Goal: Use online tool/utility

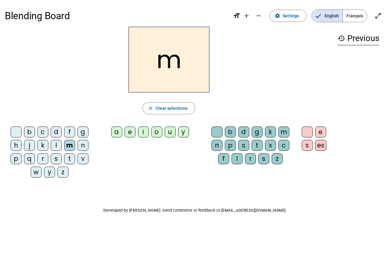
click at [160, 133] on div "o" at bounding box center [156, 131] width 11 height 11
click at [258, 144] on div "t" at bounding box center [257, 145] width 11 height 11
click at [156, 64] on h2 "mot" at bounding box center [169, 60] width 81 height 66
click at [18, 160] on div "p" at bounding box center [16, 158] width 11 height 11
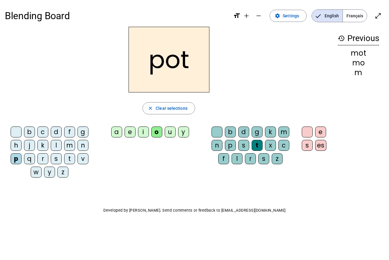
click at [57, 145] on div "l" at bounding box center [56, 145] width 11 height 11
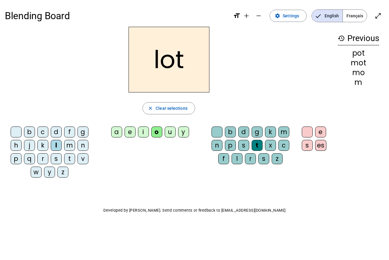
click at [46, 159] on div "r" at bounding box center [42, 158] width 11 height 11
click at [121, 132] on div "a" at bounding box center [116, 131] width 11 height 11
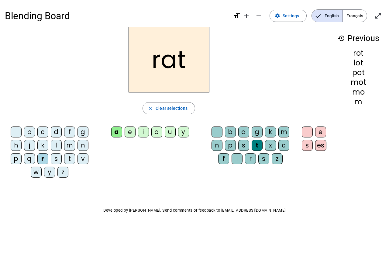
click at [146, 129] on div "i" at bounding box center [143, 131] width 11 height 11
click at [85, 159] on div "v" at bounding box center [82, 158] width 11 height 11
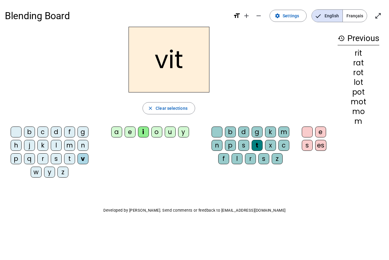
click at [71, 144] on div "m" at bounding box center [69, 145] width 11 height 11
click at [56, 130] on div "d" at bounding box center [56, 131] width 11 height 11
